Goal: Find specific page/section: Find specific page/section

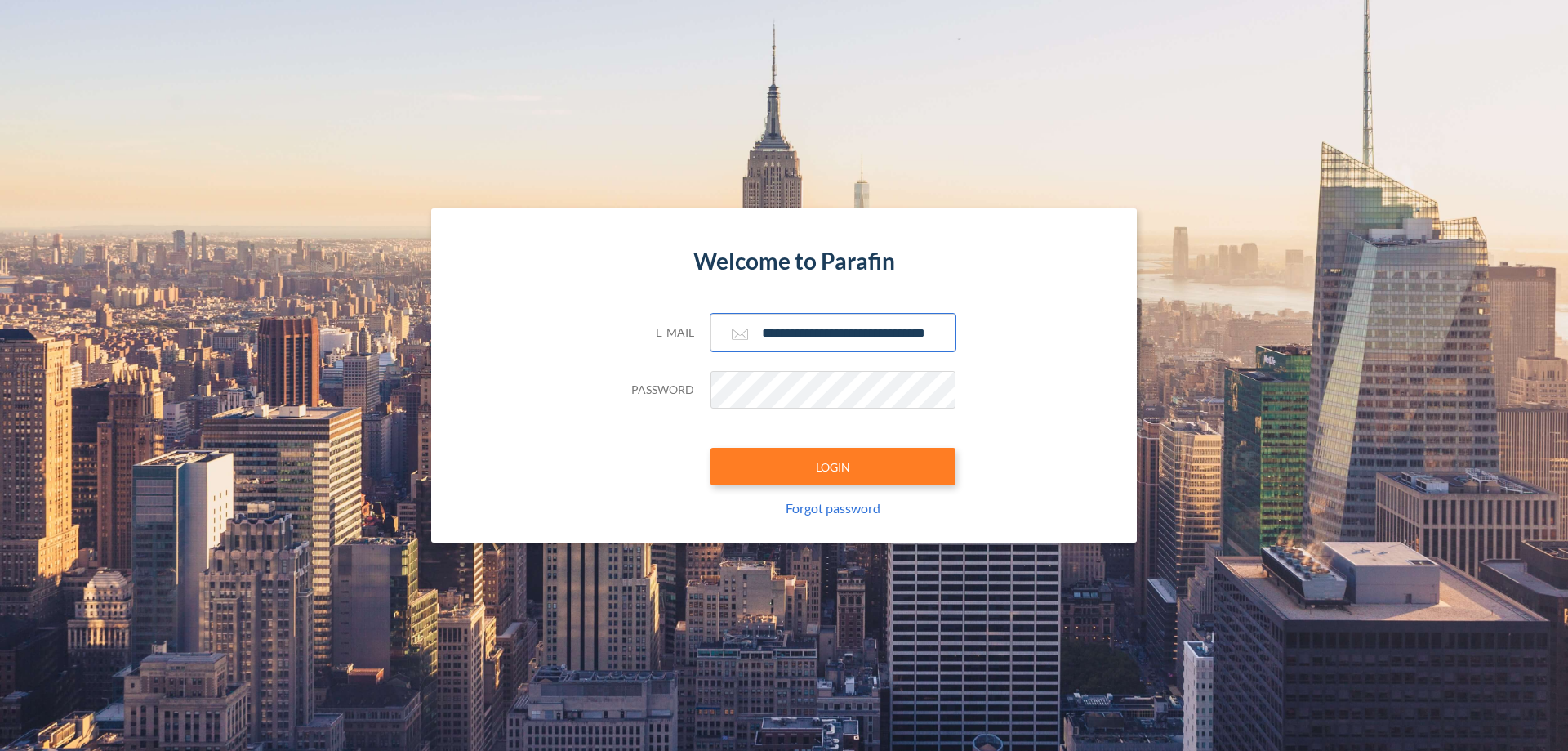
type input "**********"
click at [832, 467] on button "LOGIN" at bounding box center [833, 467] width 245 height 37
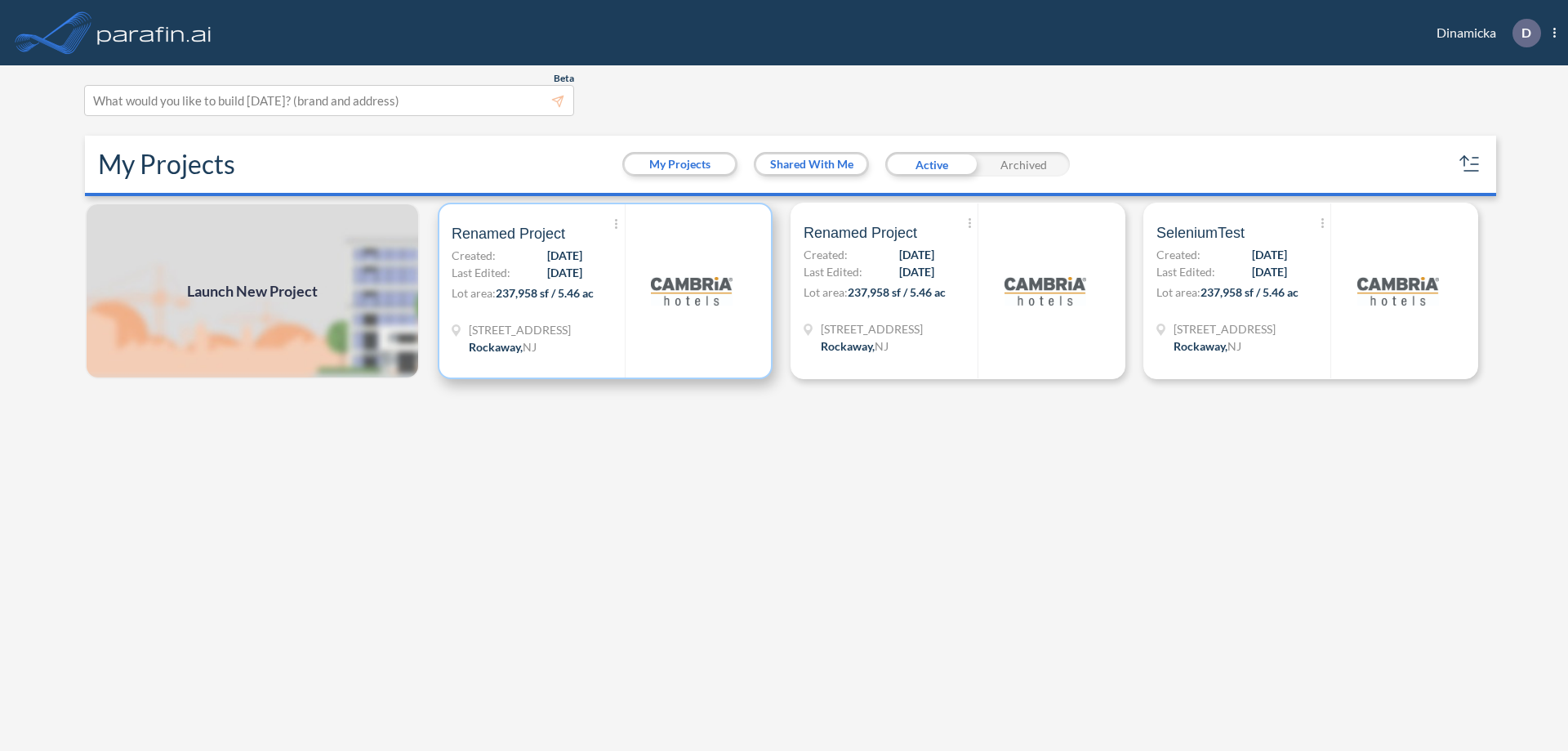
scroll to position [4, 0]
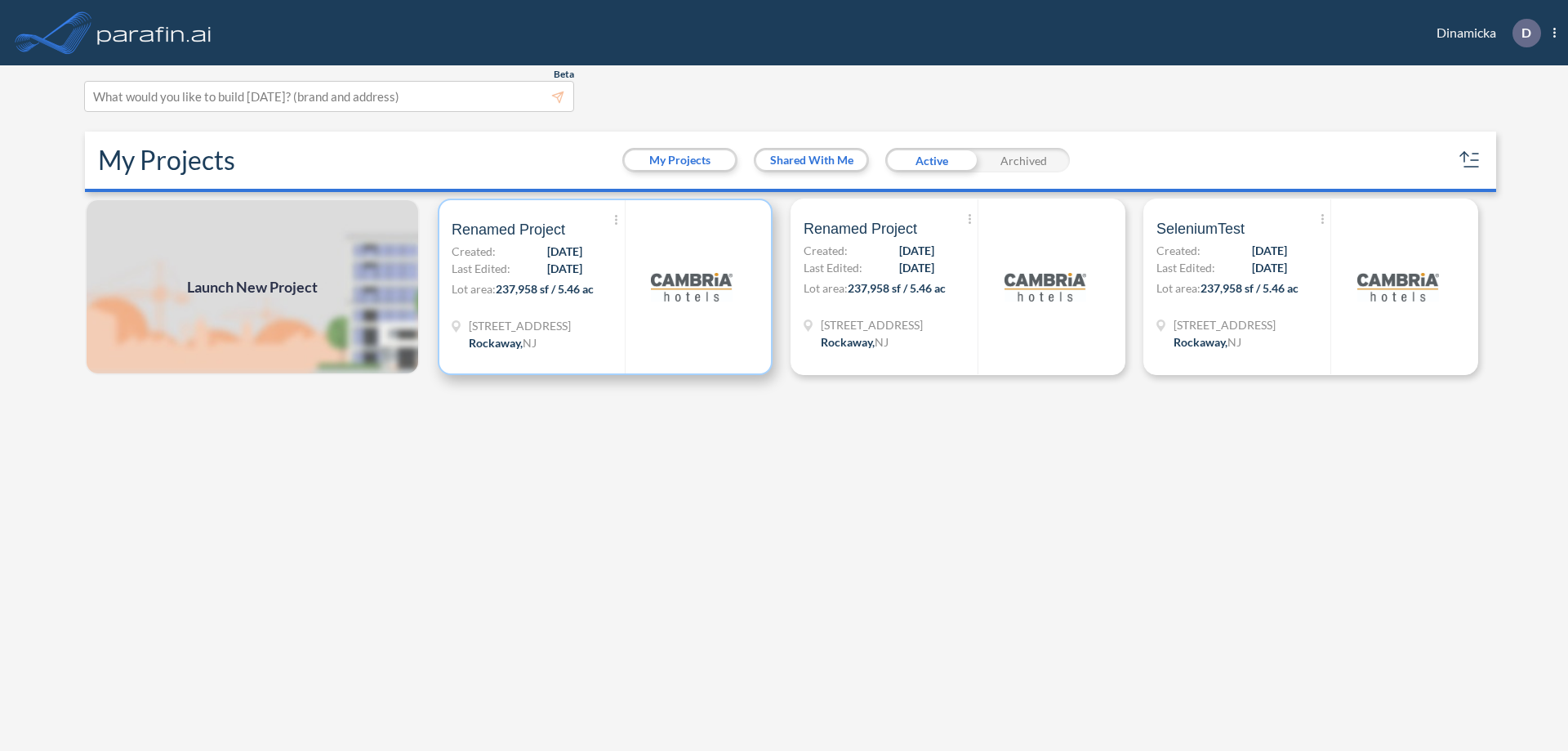
click at [605, 287] on p "Lot area: 237,958 sf / 5.46 ac" at bounding box center [537, 292] width 173 height 24
